Goal: Transaction & Acquisition: Purchase product/service

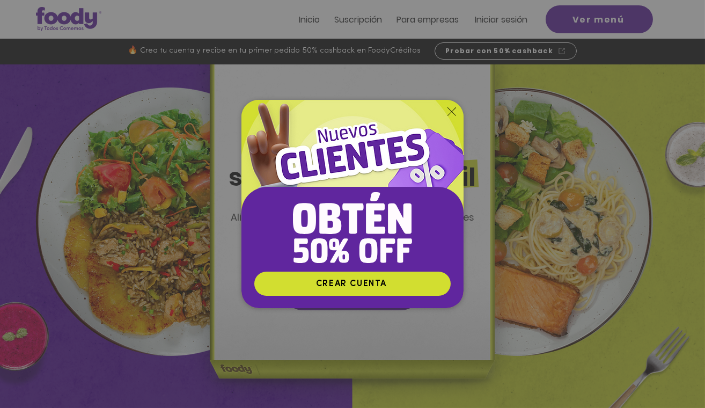
click at [455, 121] on img "Nuevos suscriptores 50% off" at bounding box center [352, 185] width 222 height 171
click at [451, 112] on icon "Volver al sitio" at bounding box center [452, 111] width 9 height 9
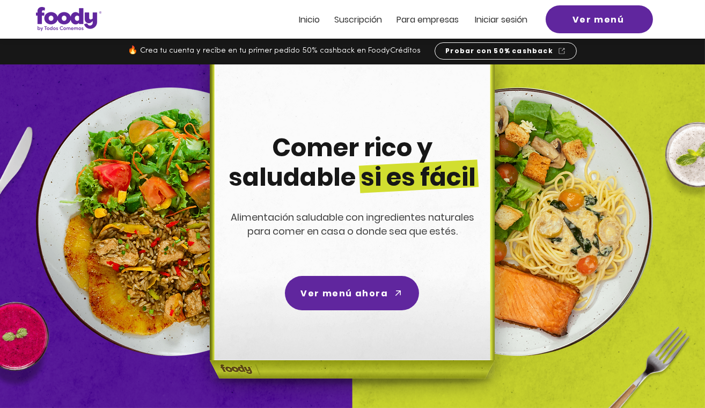
click at [327, 303] on span "Ver menú ahora" at bounding box center [352, 292] width 131 height 31
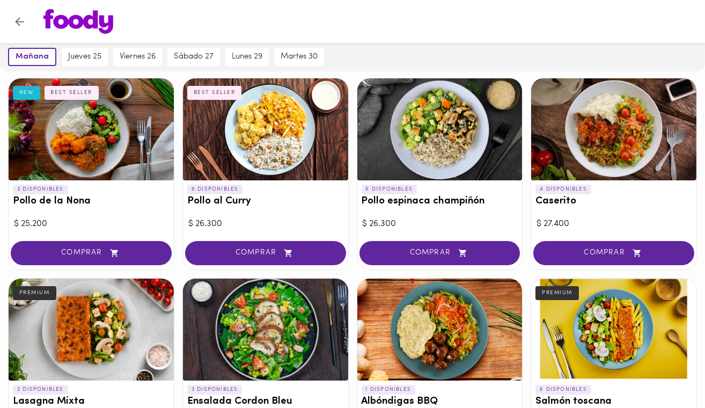
scroll to position [283, 0]
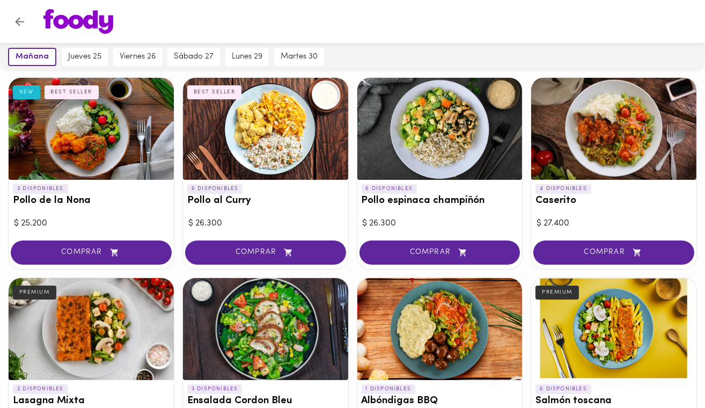
click at [21, 25] on icon "Volver" at bounding box center [19, 21] width 13 height 13
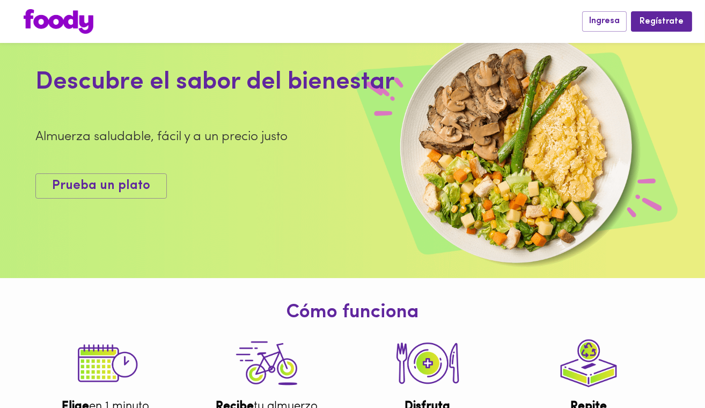
scroll to position [29, 0]
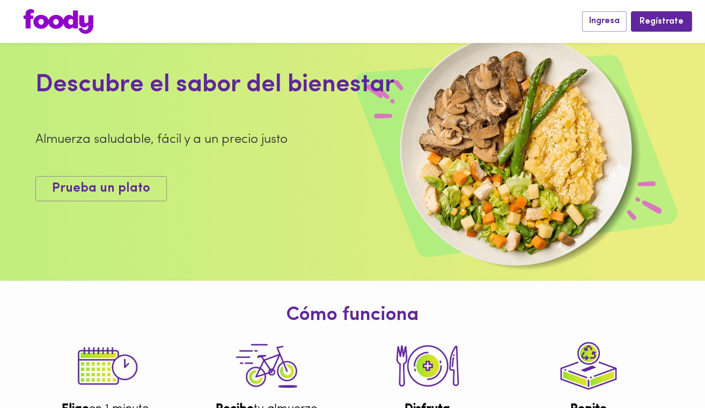
click at [72, 188] on span "Prueba un plato" at bounding box center [101, 189] width 98 height 16
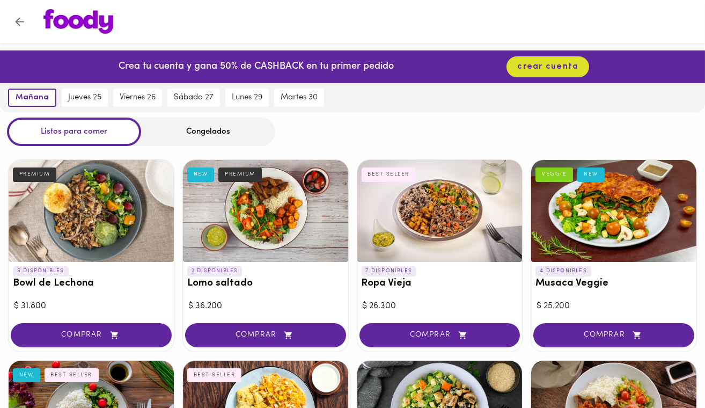
click at [20, 16] on icon "Volver" at bounding box center [19, 21] width 13 height 13
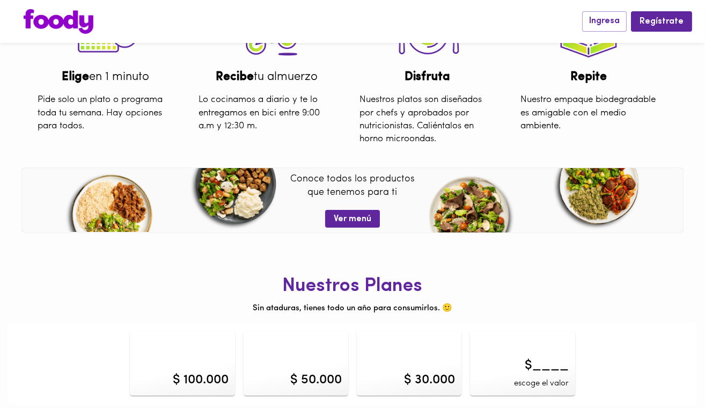
scroll to position [368, 0]
